Goal: Transaction & Acquisition: Purchase product/service

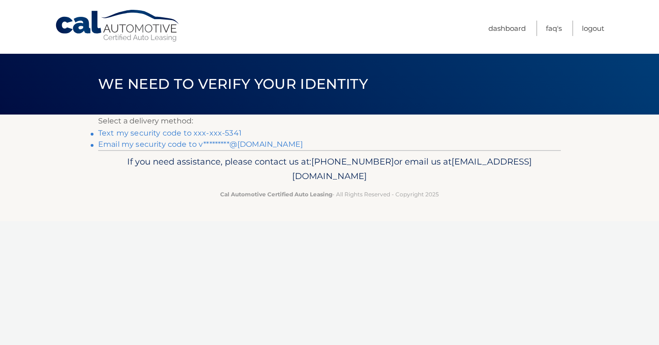
click at [210, 131] on link "Text my security code to xxx-xxx-5341" at bounding box center [169, 132] width 143 height 9
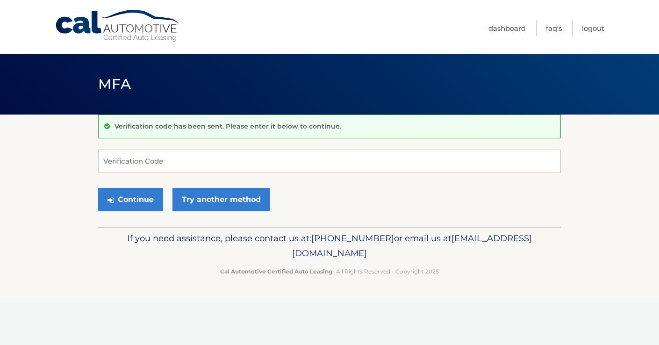
click at [147, 164] on input "Verification Code" at bounding box center [329, 161] width 463 height 23
type input "88778"
click at [127, 204] on button "Continue" at bounding box center [130, 199] width 65 height 23
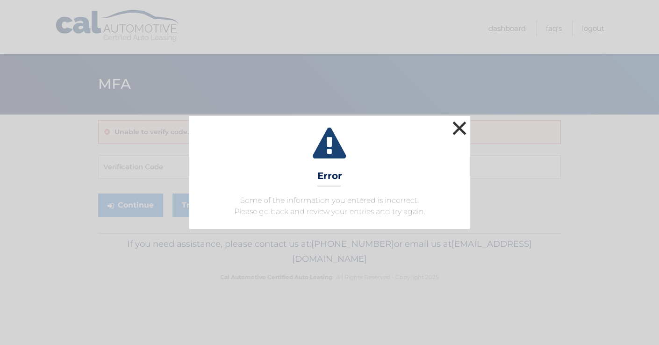
click at [460, 128] on button "×" at bounding box center [459, 128] width 19 height 19
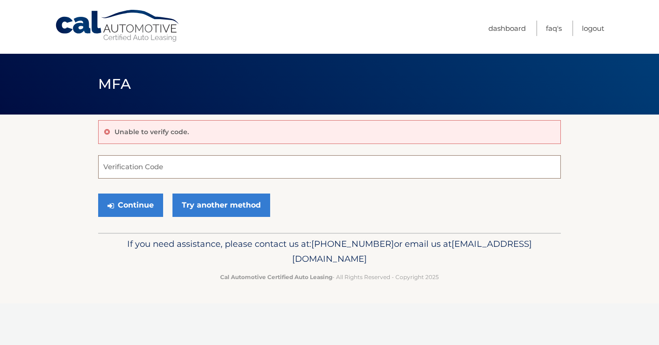
click at [160, 171] on input "Verification Code" at bounding box center [329, 166] width 463 height 23
type input "887778"
click at [137, 210] on button "Continue" at bounding box center [130, 204] width 65 height 23
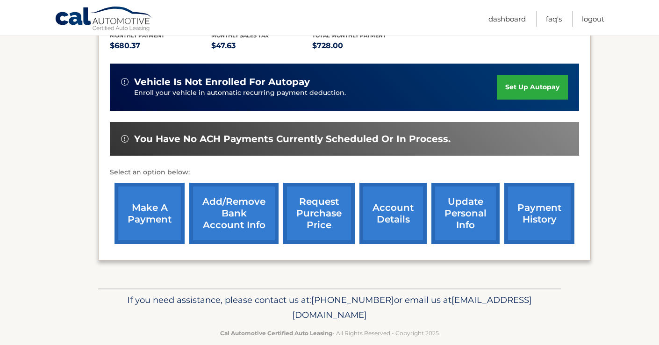
scroll to position [219, 0]
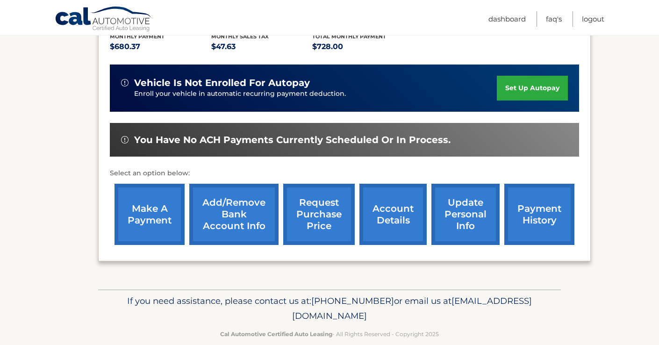
click at [542, 201] on link "payment history" at bounding box center [539, 214] width 70 height 61
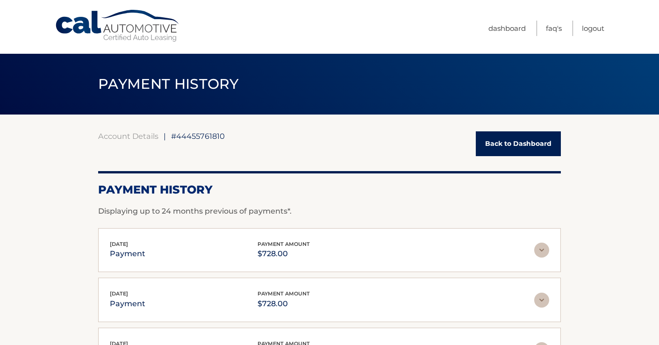
click at [514, 147] on link "Back to Dashboard" at bounding box center [518, 143] width 85 height 25
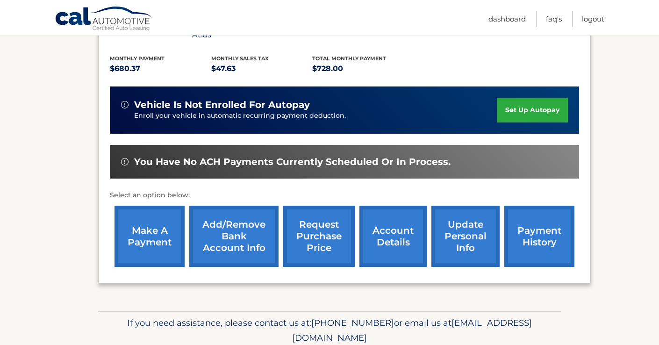
scroll to position [199, 0]
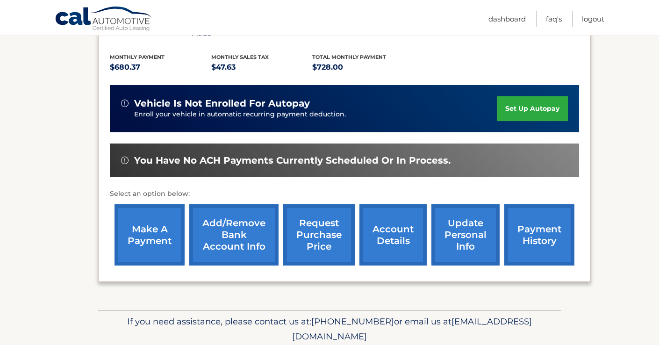
click at [386, 235] on link "account details" at bounding box center [392, 234] width 67 height 61
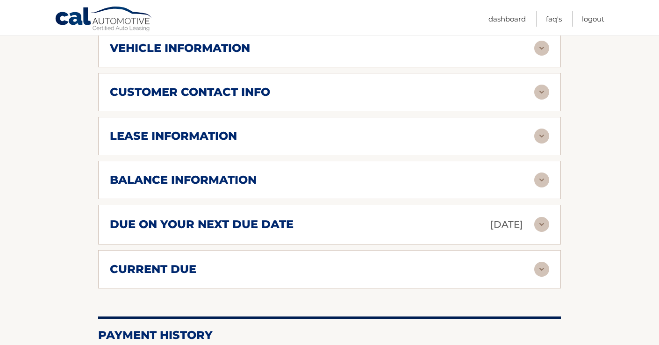
scroll to position [477, 0]
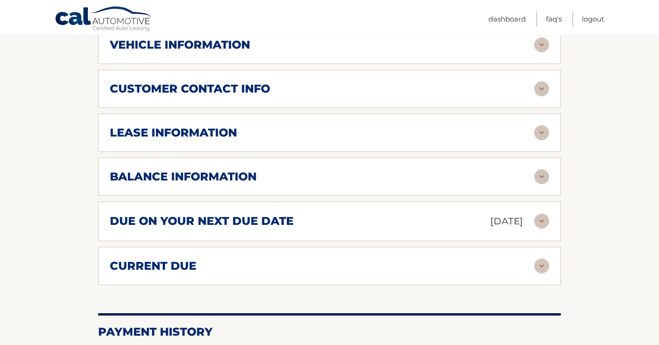
click at [538, 214] on img at bounding box center [541, 221] width 15 height 15
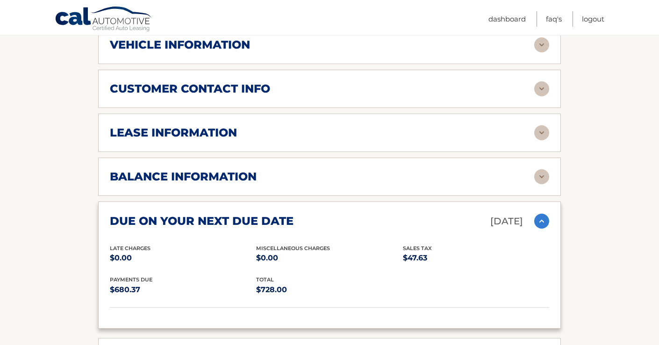
click at [538, 214] on img at bounding box center [541, 221] width 15 height 15
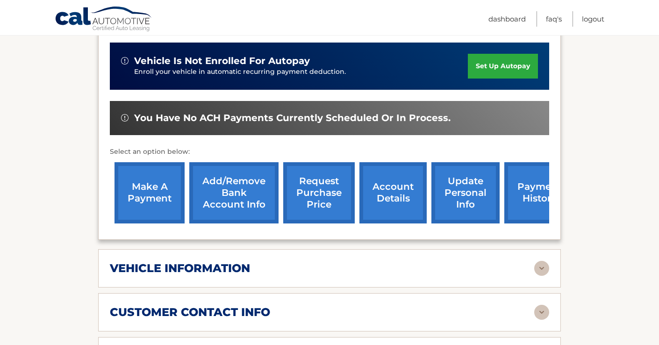
scroll to position [256, 0]
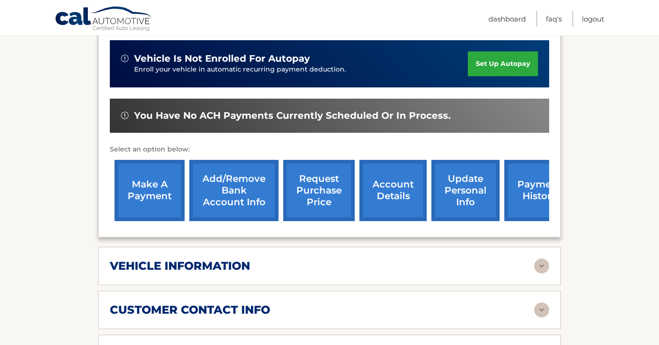
click at [167, 186] on link "make a payment" at bounding box center [149, 190] width 70 height 61
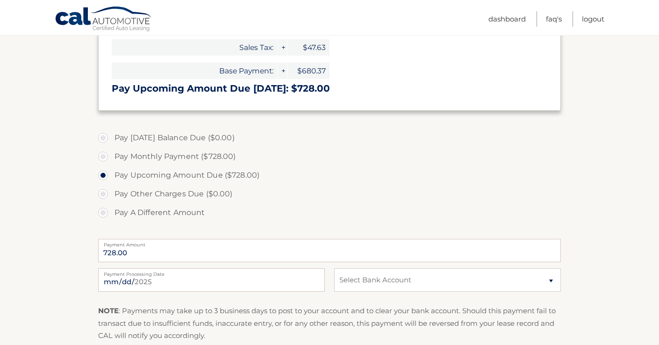
scroll to position [194, 0]
click at [253, 281] on input "[DATE]" at bounding box center [211, 280] width 227 height 23
type input "[DATE]"
click at [261, 298] on div "[DATE] Payment Processing Date This payment is scheduled after your grace perio…" at bounding box center [329, 286] width 463 height 34
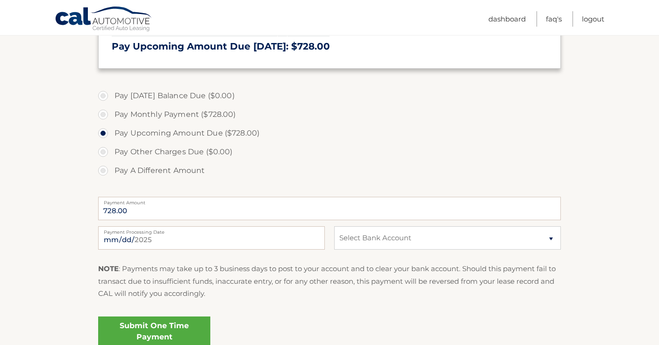
scroll to position [241, 0]
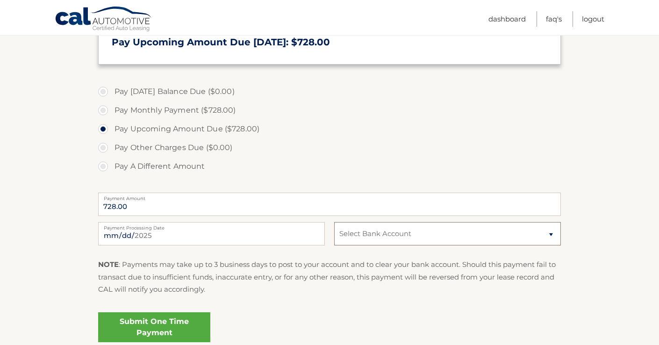
click at [447, 233] on select "Select Bank Account Checking [PERSON_NAME] FARGO BANK *****5752 Checking BANK O…" at bounding box center [447, 233] width 227 height 23
select select "ZmQ3OWZiNGYtMWNhYy00M2MzLTkzOTgtZGExNjViN2Q1N2Iy"
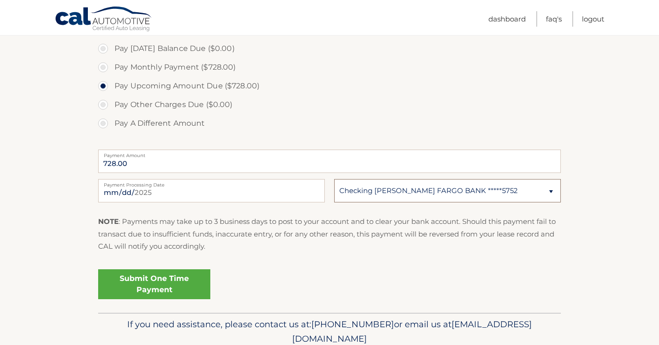
scroll to position [295, 0]
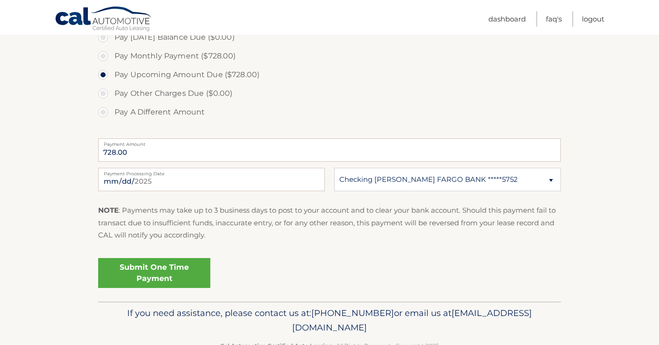
click at [187, 273] on link "Submit One Time Payment" at bounding box center [154, 273] width 112 height 30
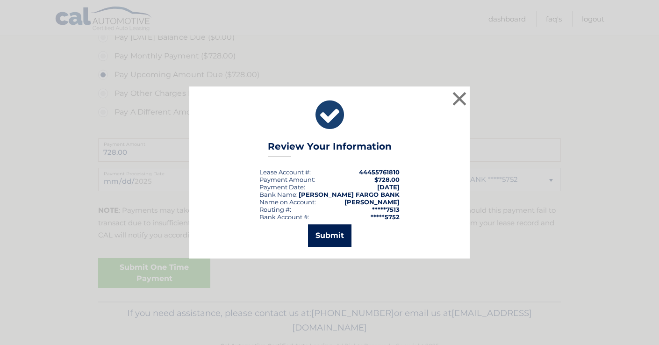
click at [332, 240] on button "Submit" at bounding box center [329, 235] width 43 height 22
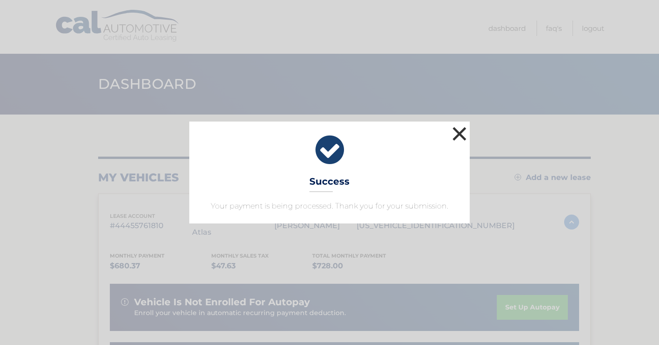
click at [464, 137] on button "×" at bounding box center [459, 133] width 19 height 19
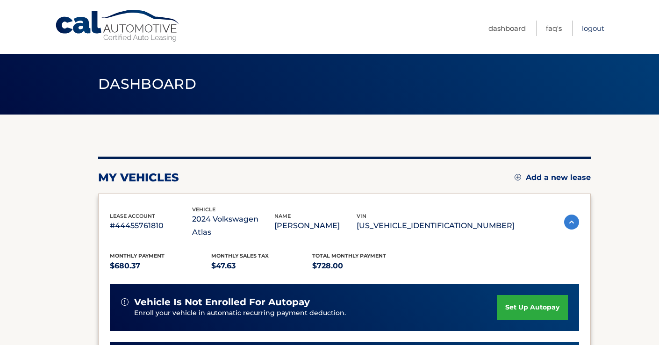
click at [597, 27] on link "Logout" at bounding box center [593, 28] width 22 height 15
